Goal: Task Accomplishment & Management: Use online tool/utility

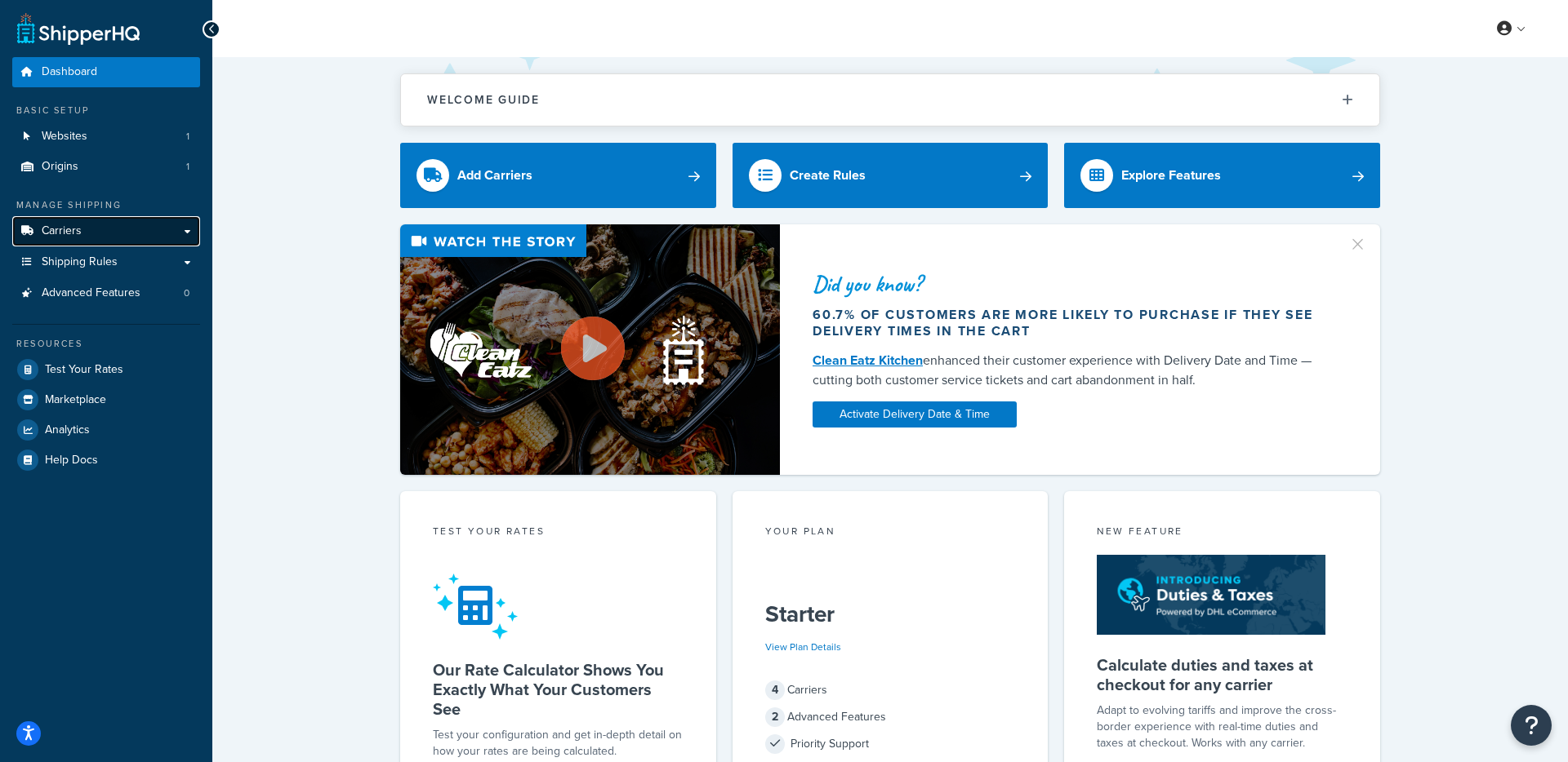
click at [109, 228] on link "Carriers" at bounding box center [106, 231] width 188 height 30
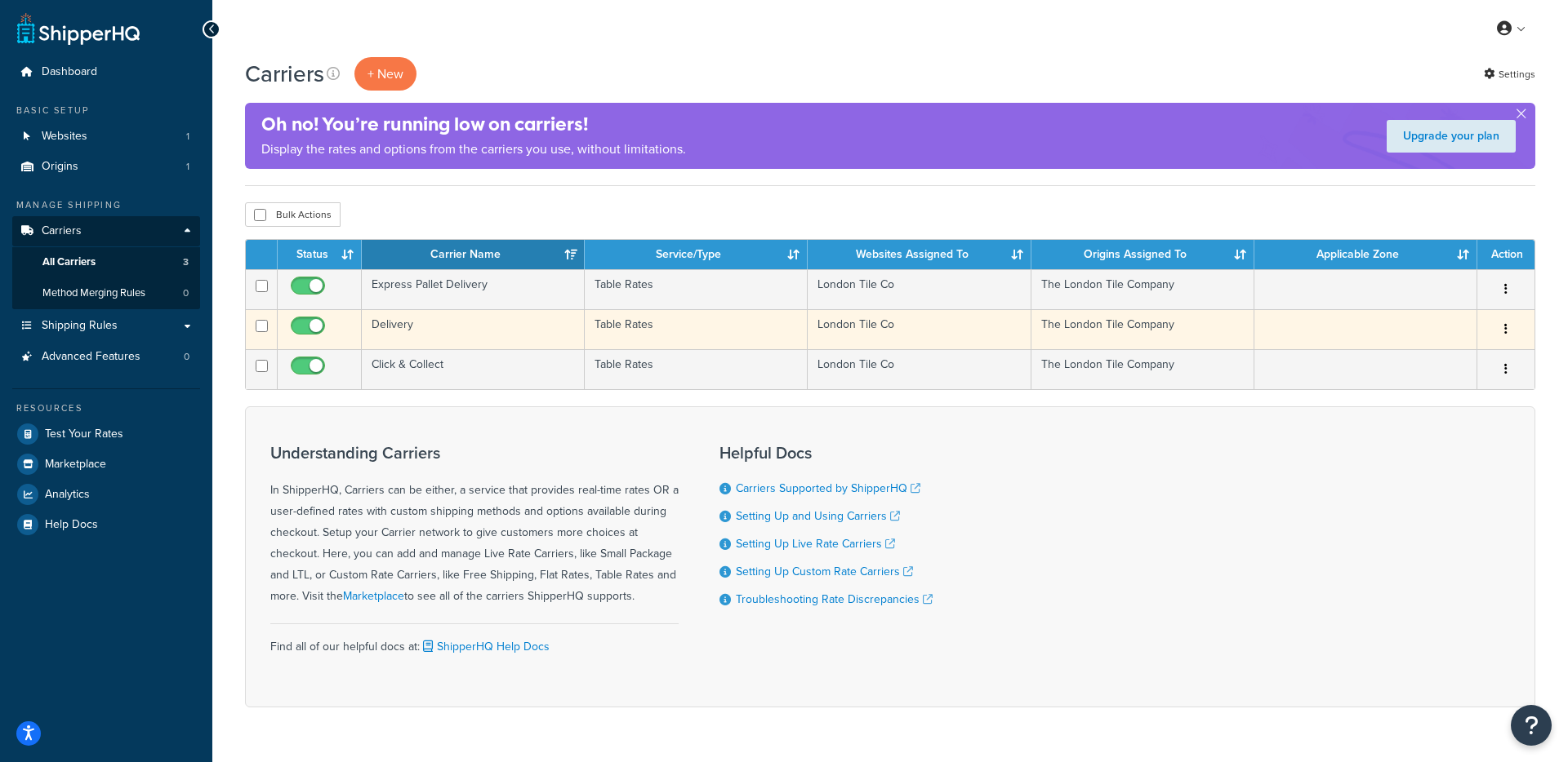
click at [463, 331] on td "Delivery" at bounding box center [473, 329] width 223 height 40
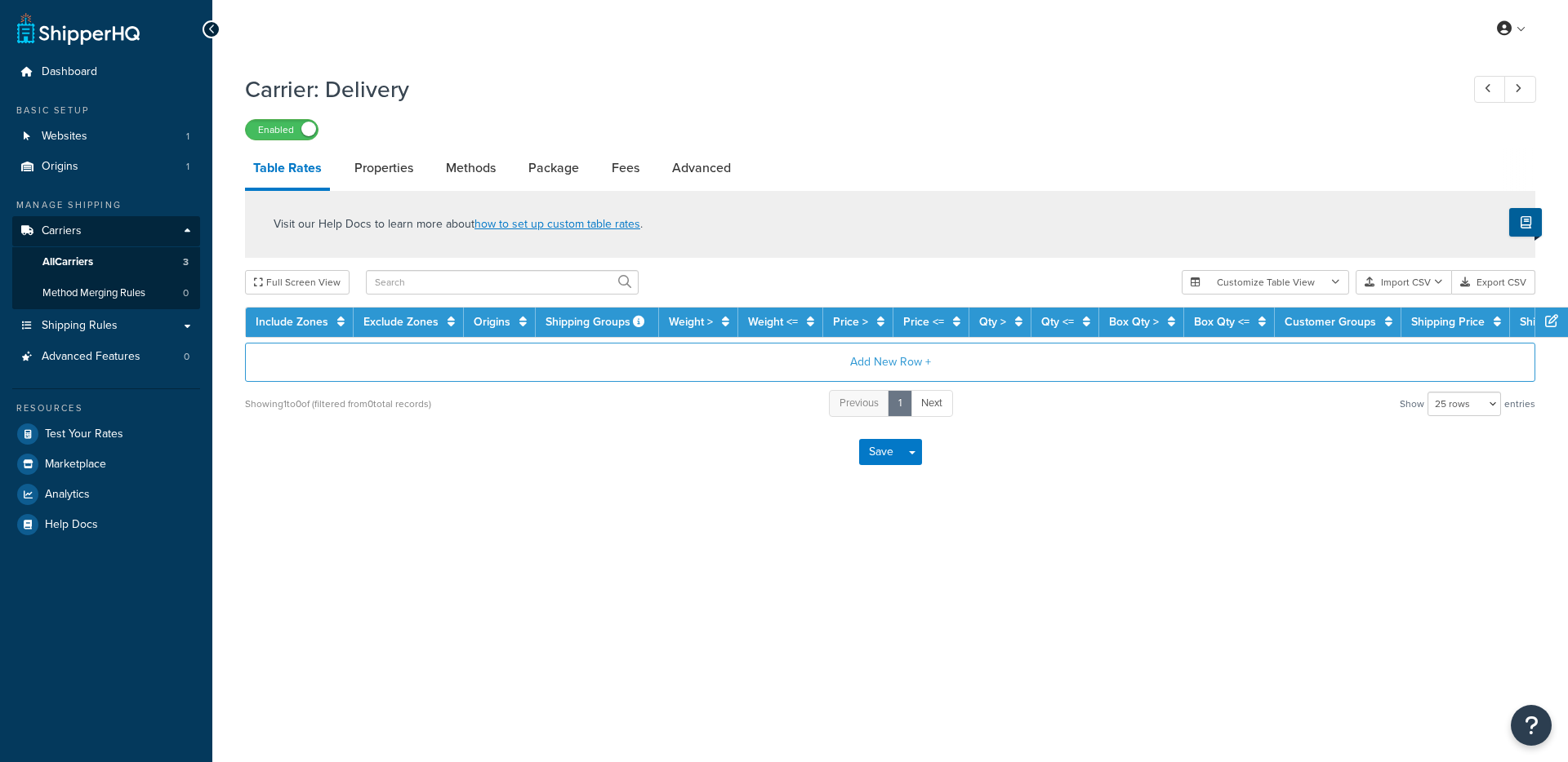
select select "25"
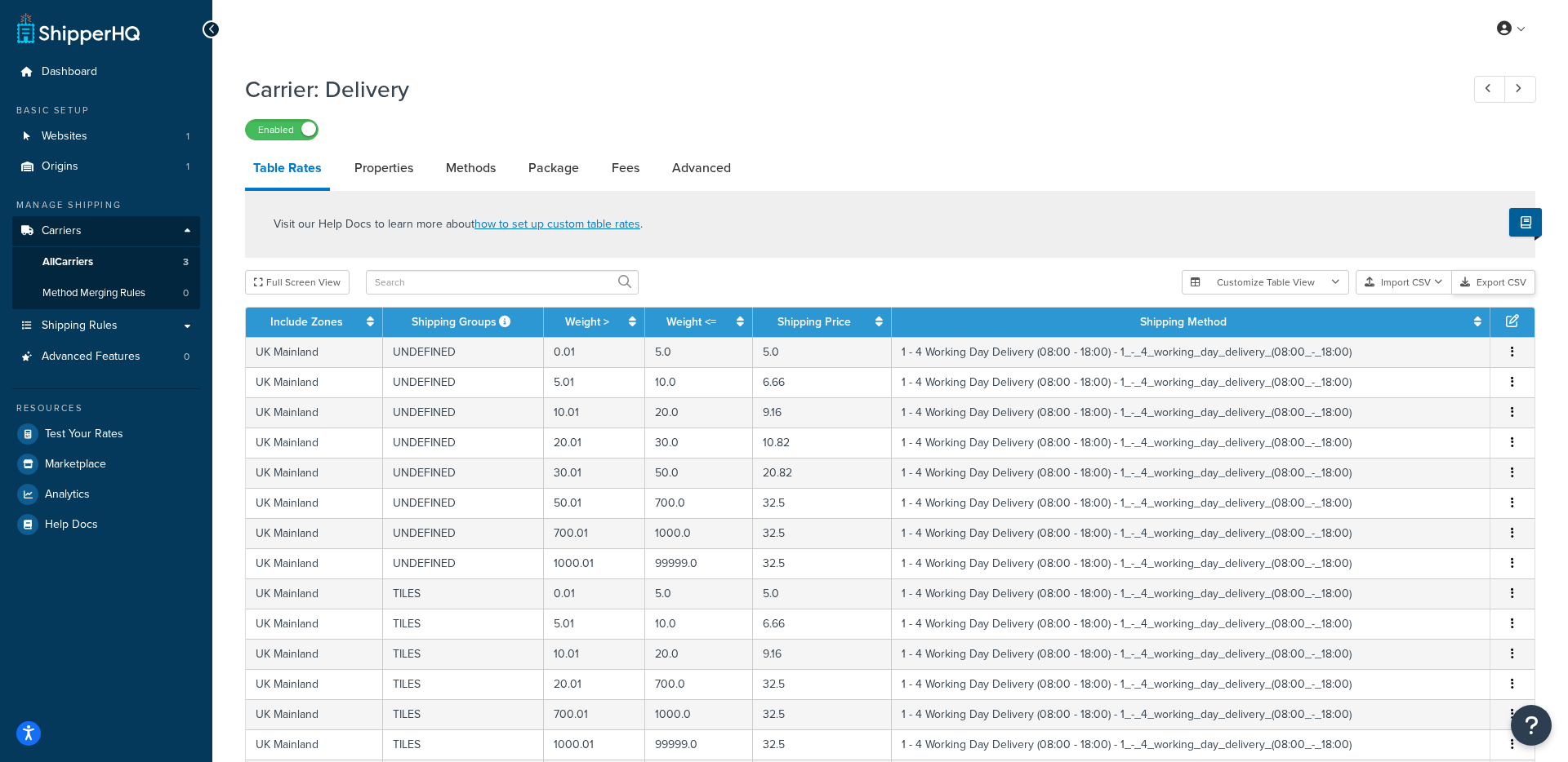
click at [1503, 286] on button "Export CSV" at bounding box center [1494, 283] width 83 height 25
